Goal: Task Accomplishment & Management: Manage account settings

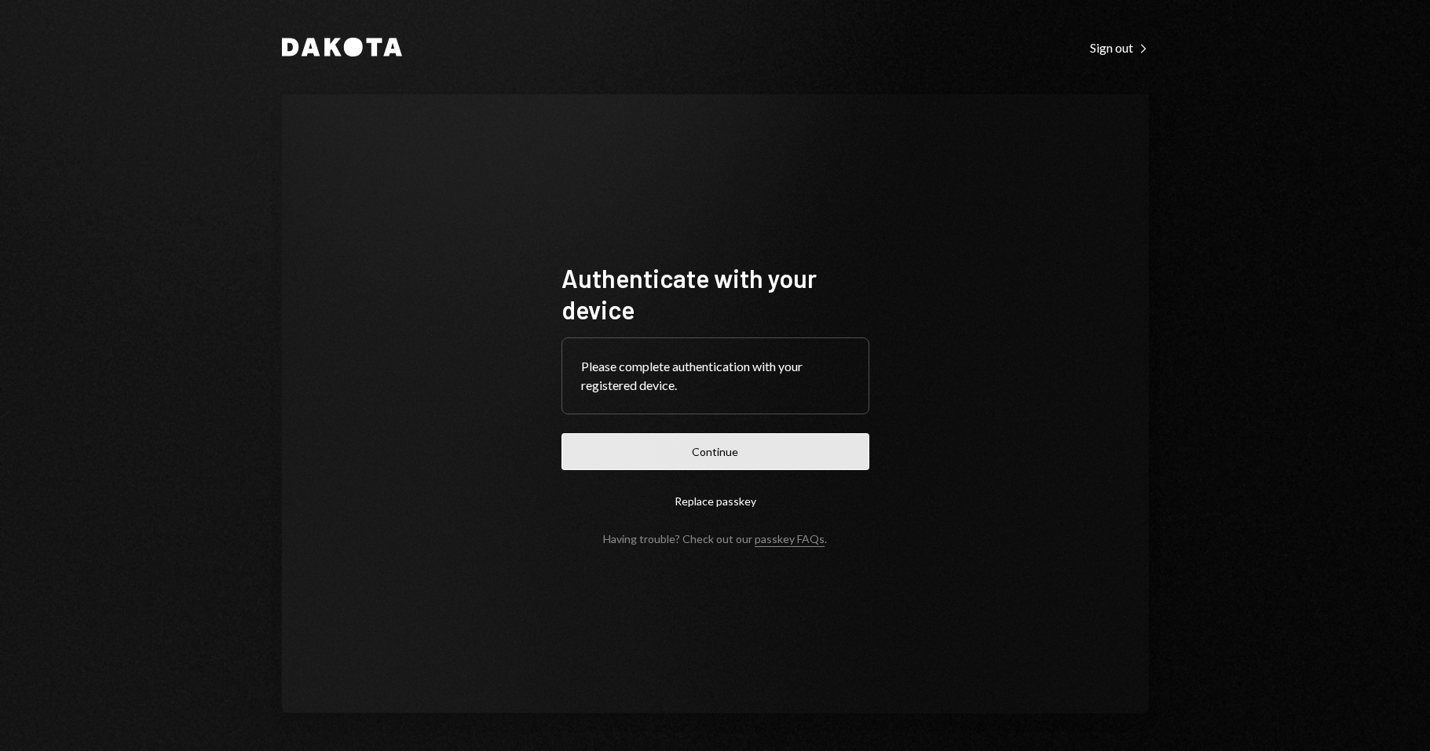
click at [838, 469] on button "Continue" at bounding box center [715, 451] width 308 height 37
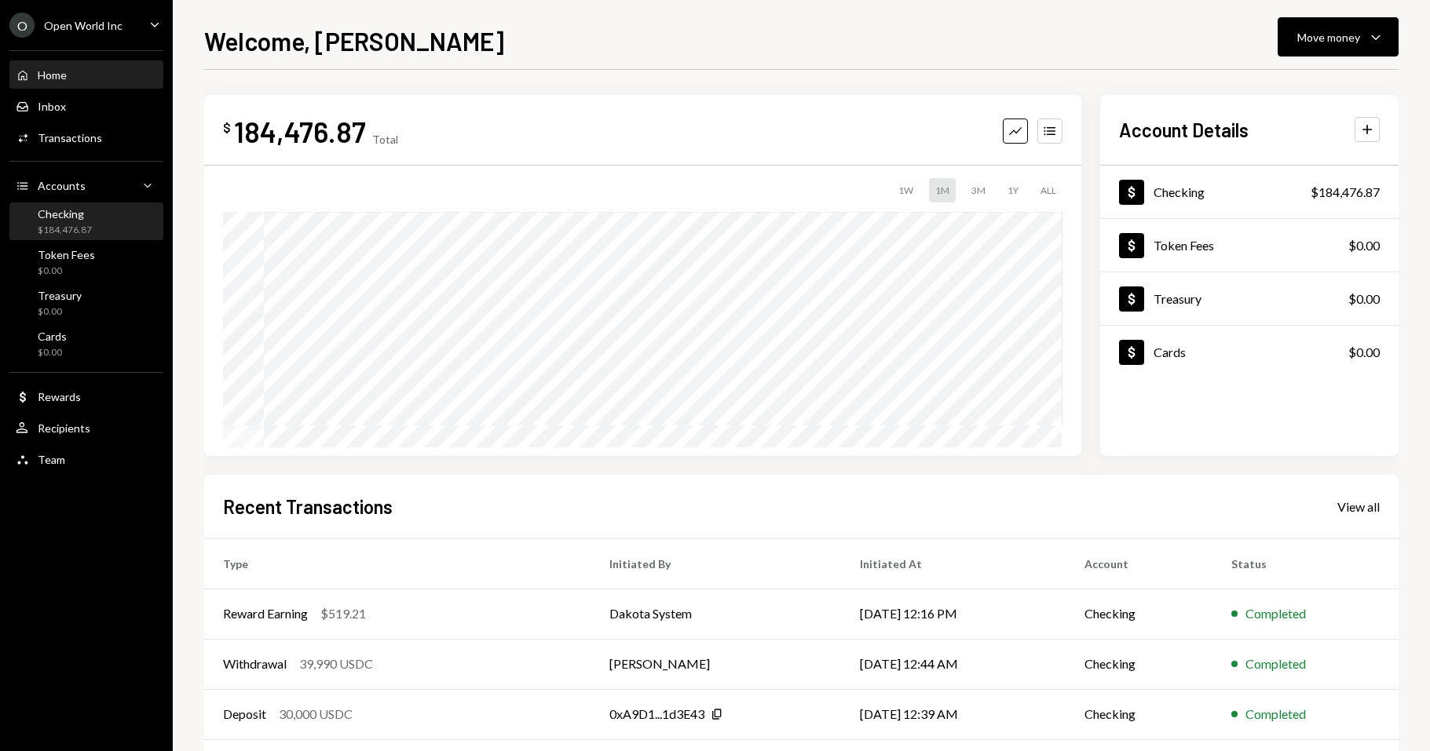
click at [108, 234] on div "Checking $184,476.87" at bounding box center [86, 222] width 141 height 30
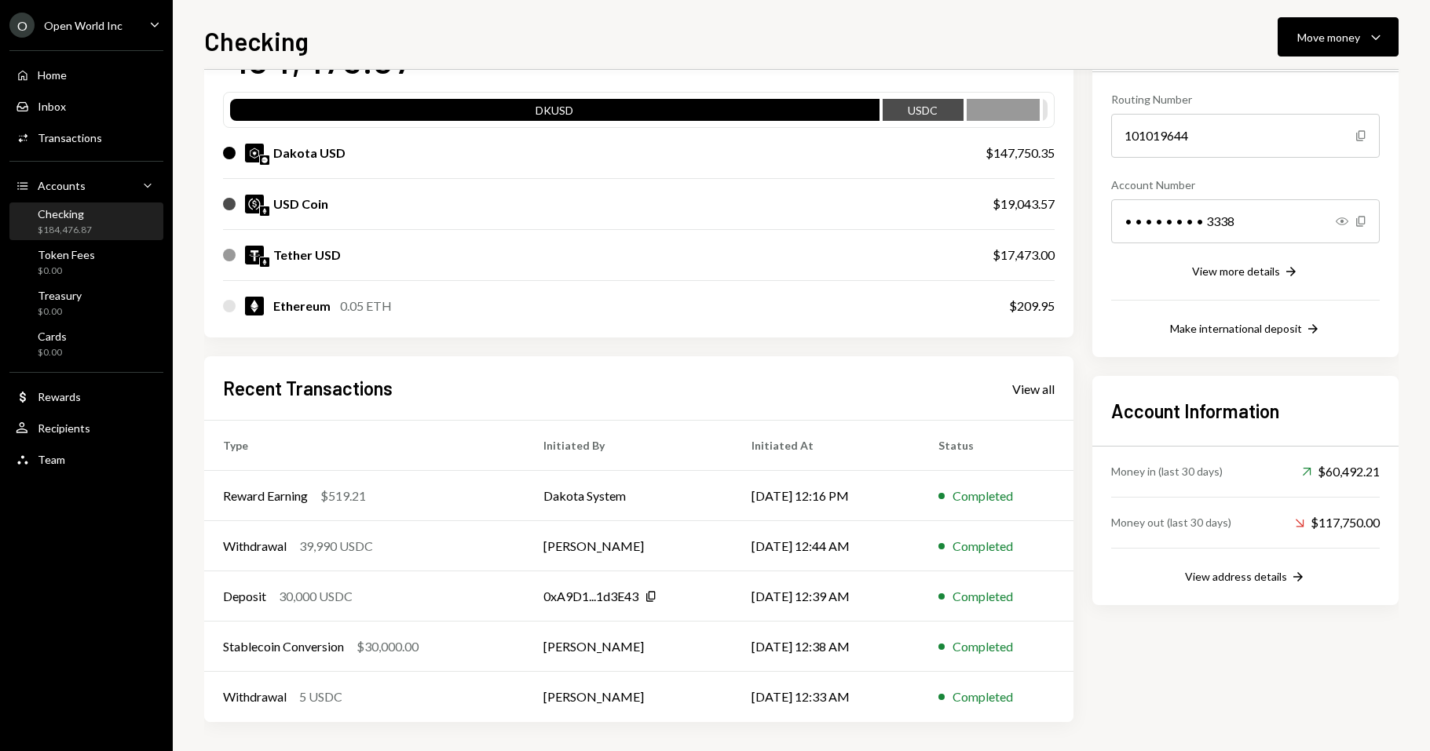
scroll to position [144, 0]
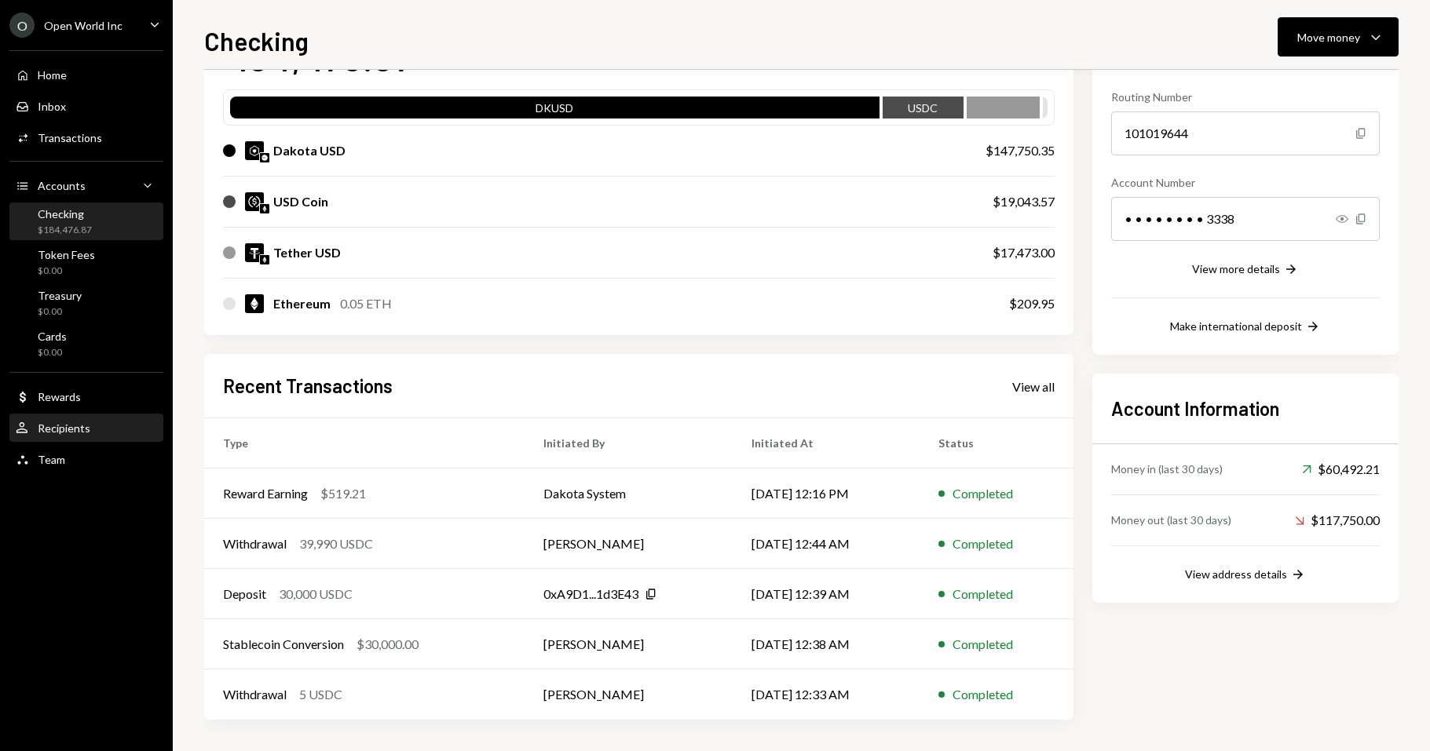
click at [71, 427] on div "Recipients" at bounding box center [64, 428] width 53 height 13
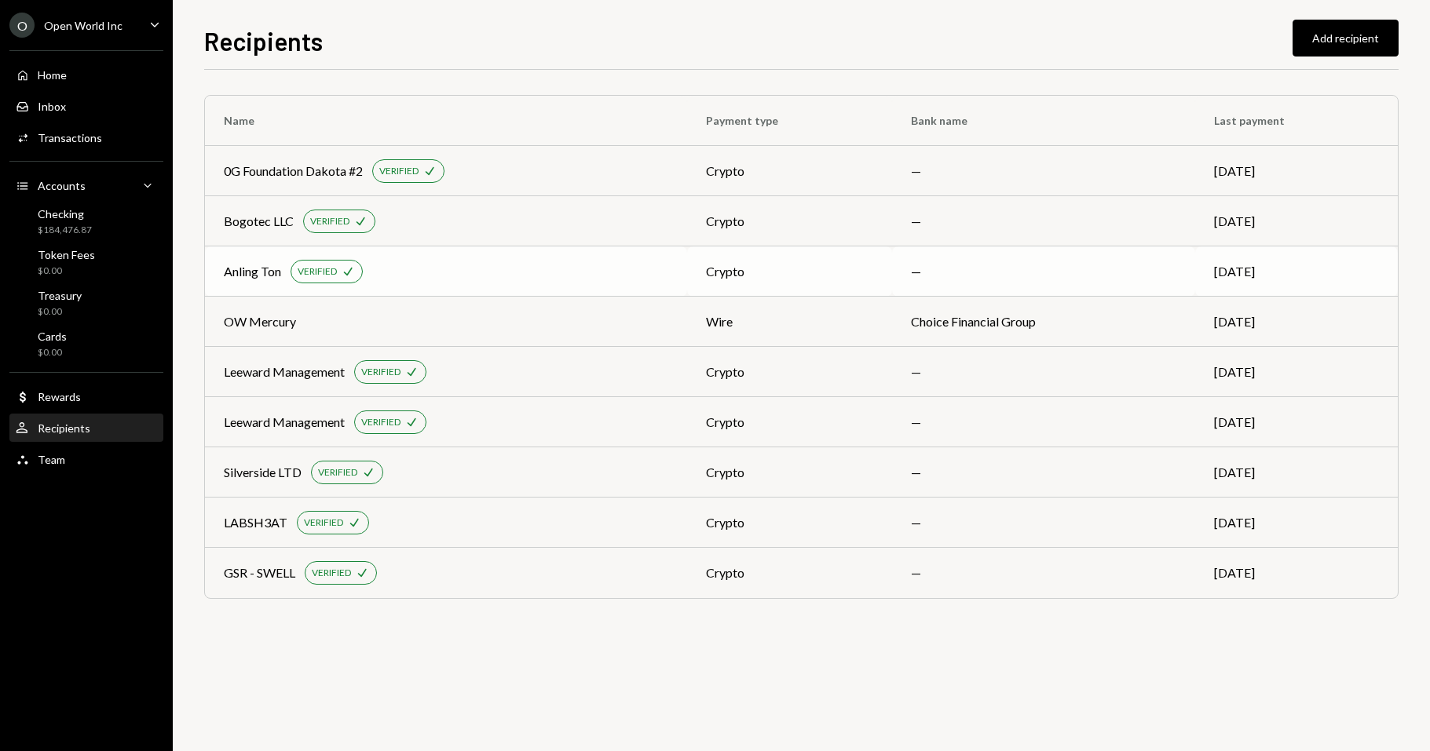
click at [1247, 264] on td "[DATE]" at bounding box center [1296, 271] width 203 height 50
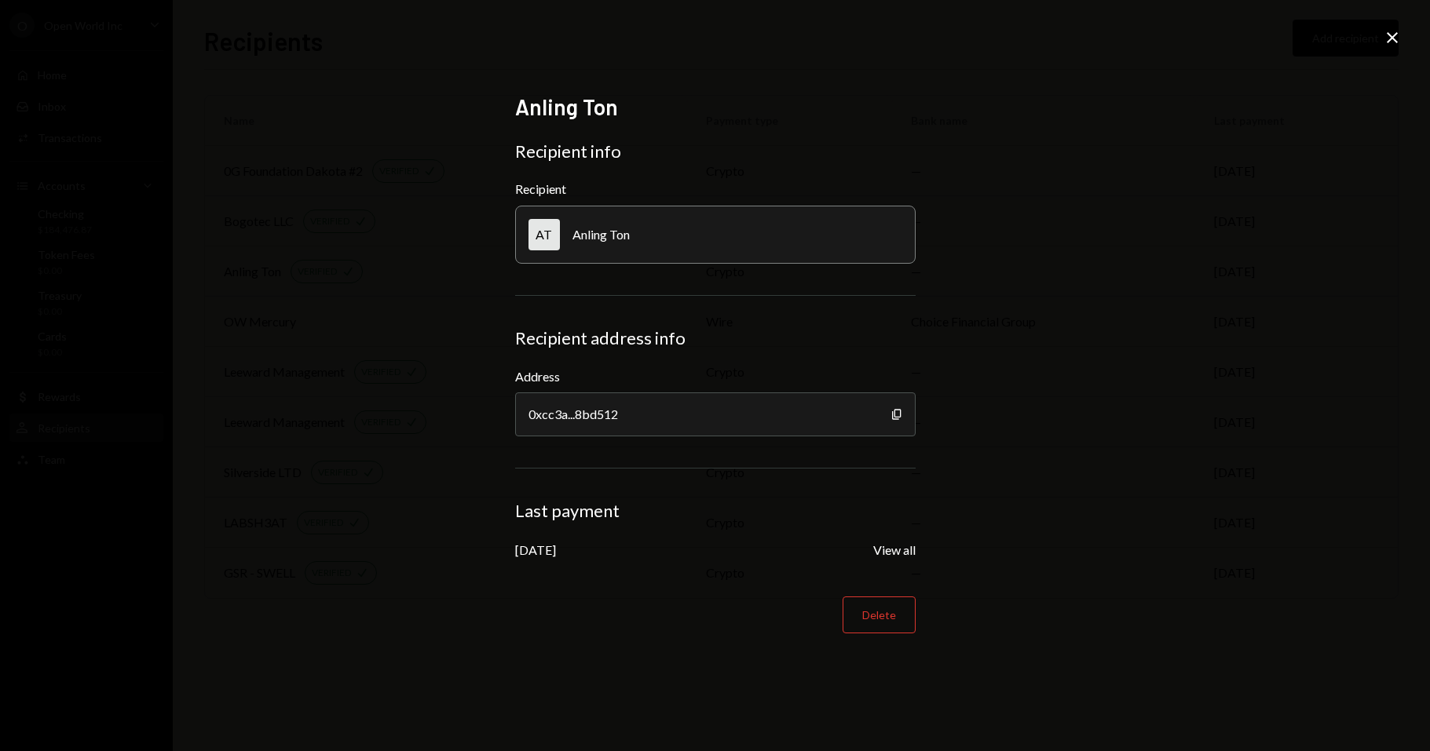
drag, startPoint x: 722, startPoint y: 228, endPoint x: 698, endPoint y: 236, distance: 25.3
click at [721, 228] on div "AT Anling Ton" at bounding box center [715, 235] width 400 height 58
click at [642, 240] on div "AT Anling Ton" at bounding box center [715, 235] width 400 height 58
click at [803, 269] on form "Recipient info Recipient AT Anling Ton Recipient address info Address 0xcc3a...…" at bounding box center [715, 387] width 400 height 493
click at [1392, 33] on icon "Close" at bounding box center [1391, 37] width 19 height 19
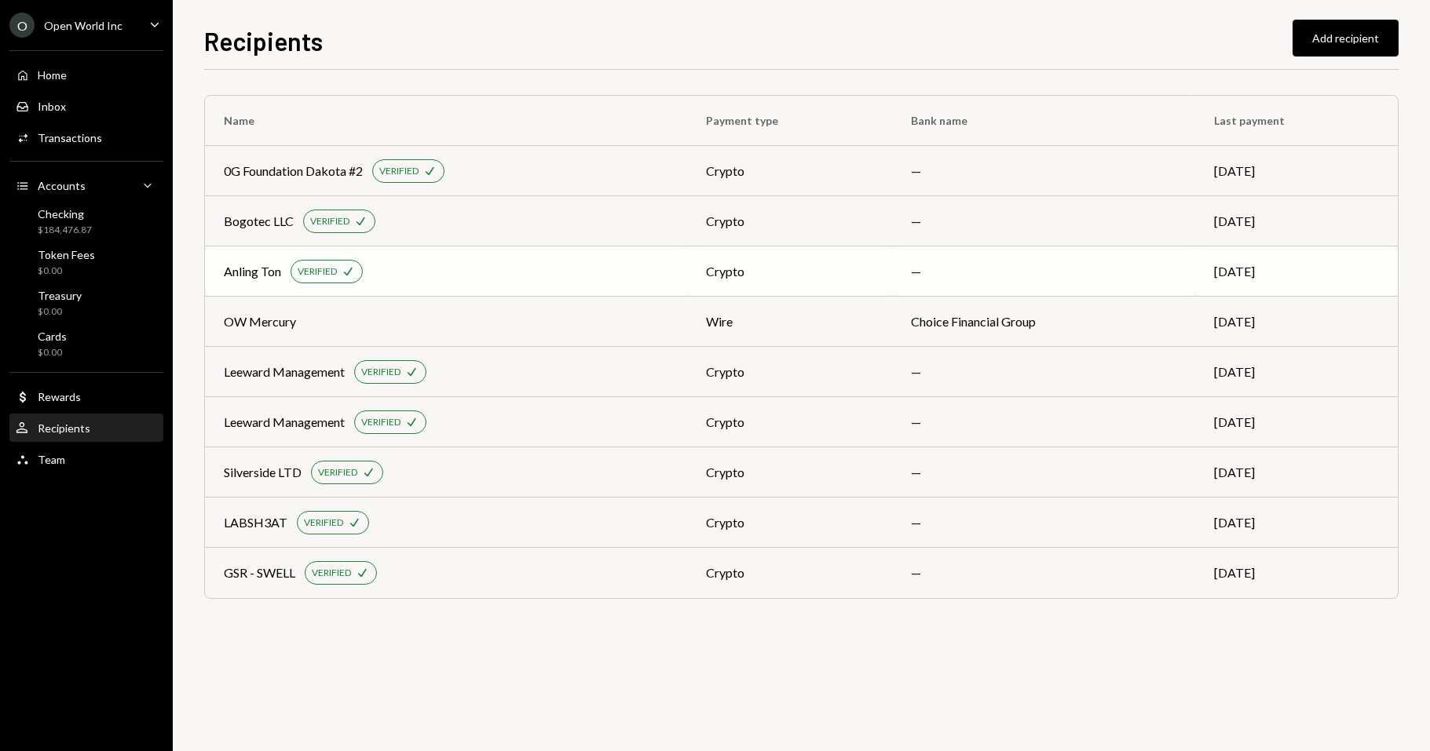
click at [517, 264] on div "Anling Ton VERIFIED Check" at bounding box center [446, 272] width 444 height 24
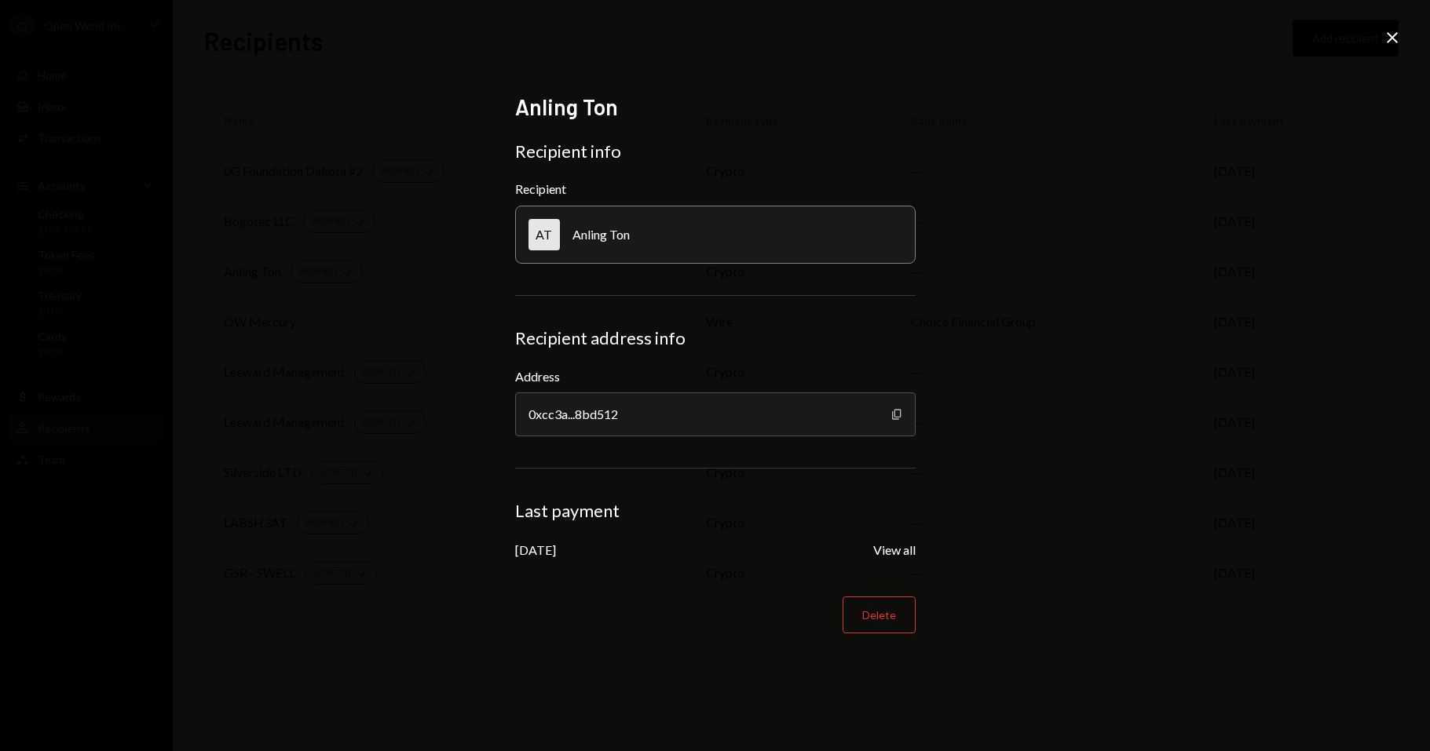
click at [899, 410] on icon "button" at bounding box center [896, 414] width 9 height 10
click at [1298, 167] on div "Anling Ton Recipient info Recipient AT Anling Ton Recipient address info Addres…" at bounding box center [715, 375] width 1430 height 751
click at [1384, 35] on icon "Close" at bounding box center [1391, 37] width 19 height 19
